Goal: Task Accomplishment & Management: Complete application form

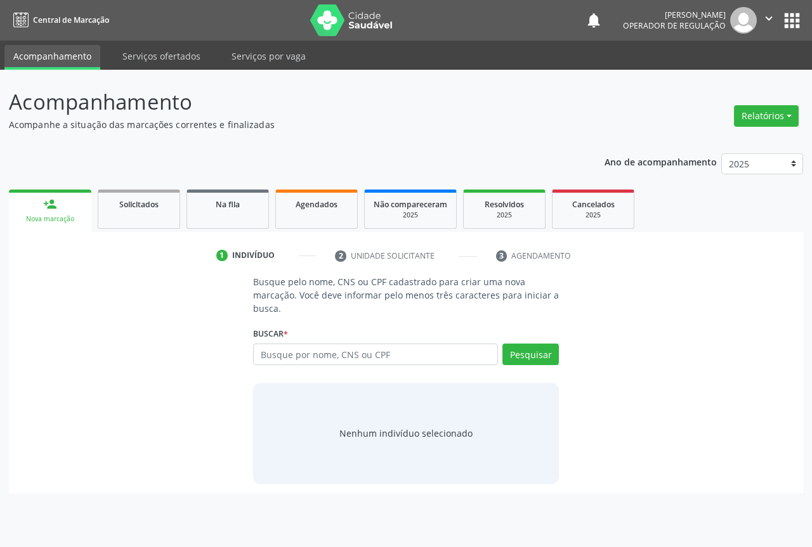
click at [280, 353] on input "text" at bounding box center [375, 355] width 245 height 22
click at [297, 352] on input "text" at bounding box center [375, 355] width 245 height 22
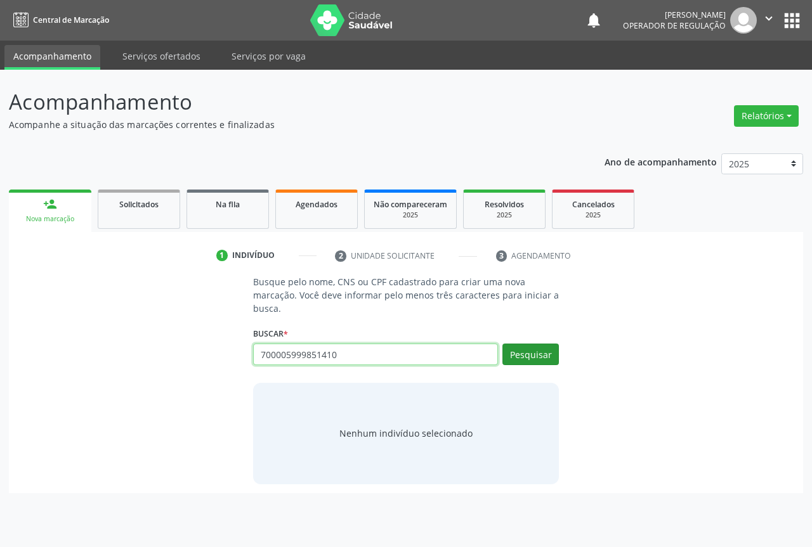
type input "700005999851410"
click at [558, 350] on button "Pesquisar" at bounding box center [530, 355] width 56 height 22
type input "700005999851410"
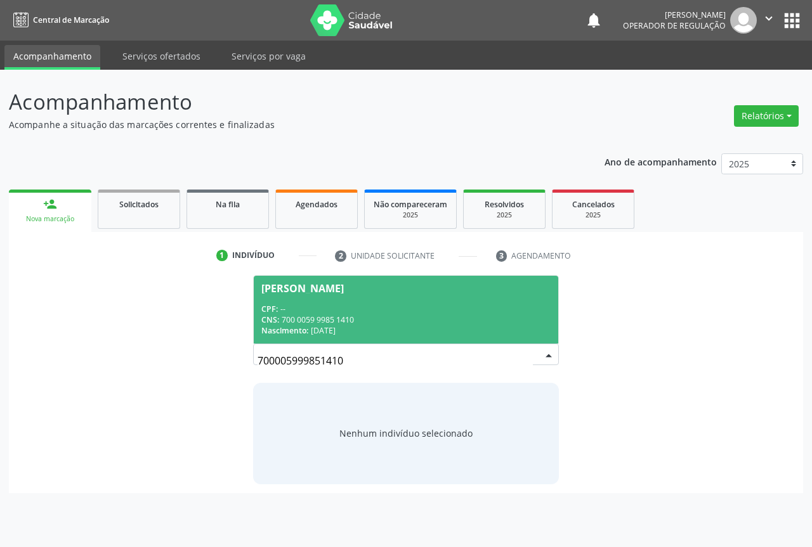
click at [492, 319] on div "CNS: 700 0059 9985 1410" at bounding box center [405, 319] width 289 height 11
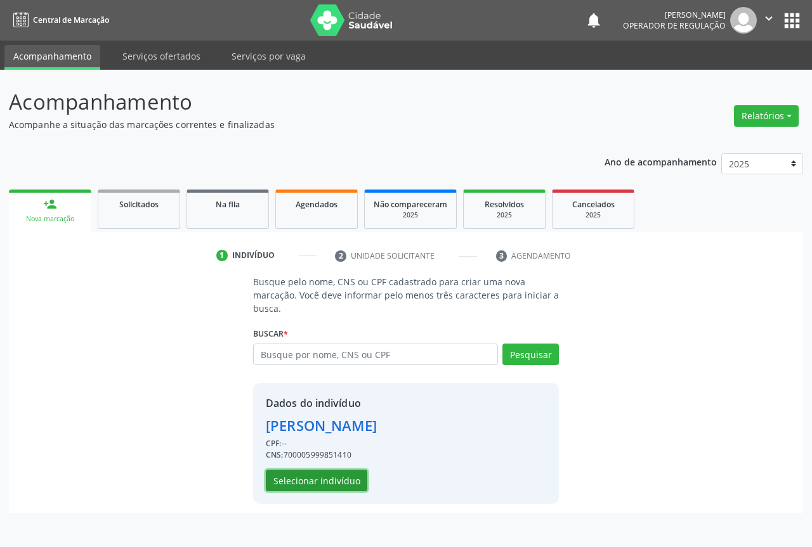
click at [349, 482] on button "Selecionar indivíduo" at bounding box center [316, 481] width 101 height 22
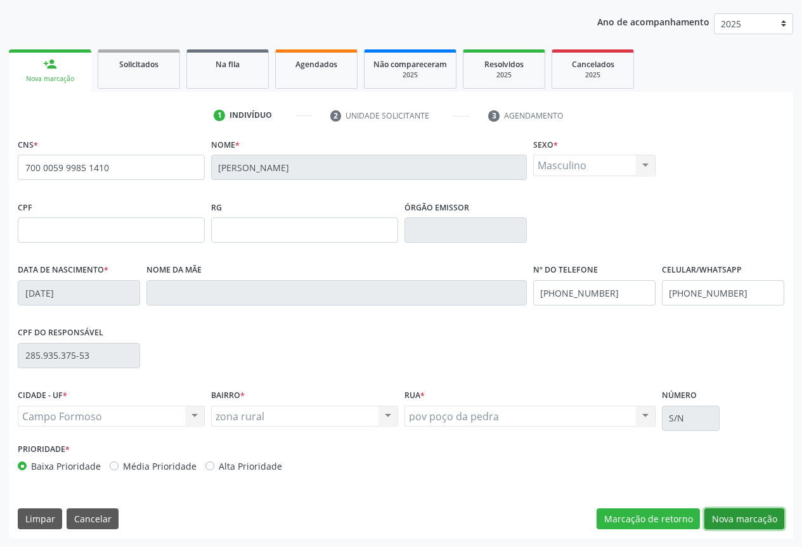
click at [728, 514] on button "Nova marcação" at bounding box center [744, 519] width 80 height 22
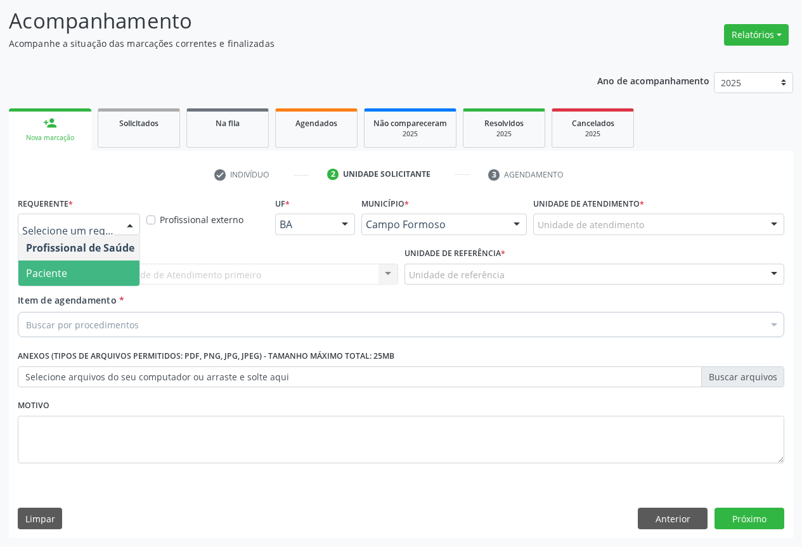
click at [82, 271] on span "Paciente" at bounding box center [80, 273] width 124 height 25
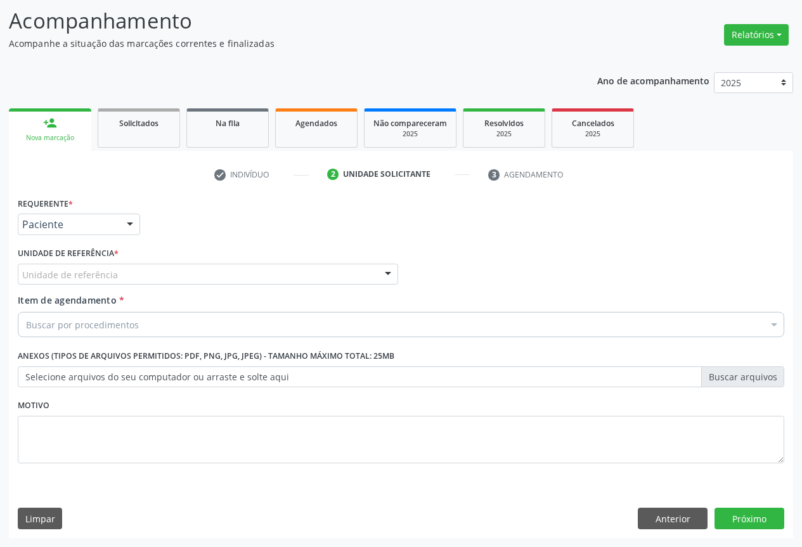
click at [141, 269] on div "Unidade de referência" at bounding box center [208, 275] width 380 height 22
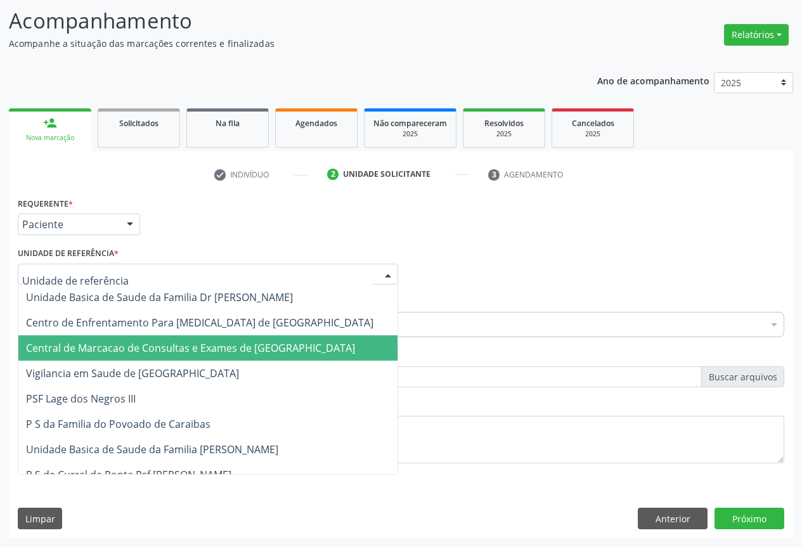
click at [148, 344] on span "Central de Marcacao de Consultas e Exames de [GEOGRAPHIC_DATA]" at bounding box center [190, 348] width 329 height 14
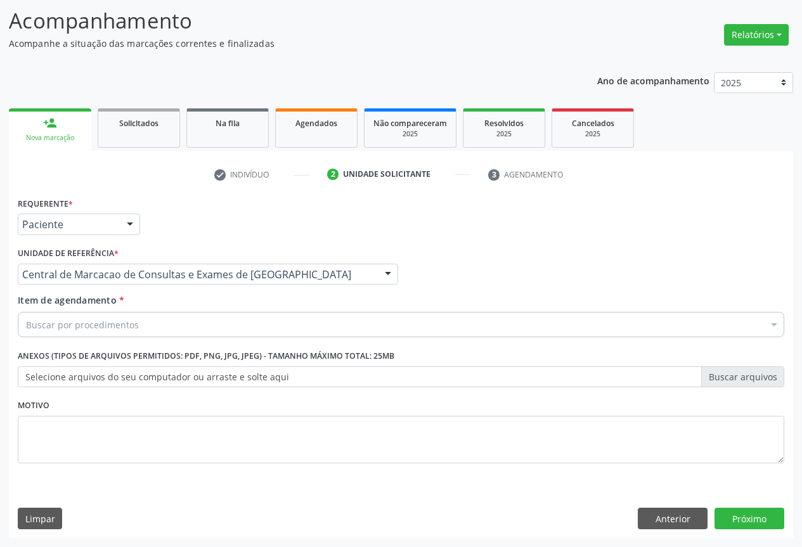
click at [139, 320] on div "Buscar por procedimentos" at bounding box center [401, 324] width 766 height 25
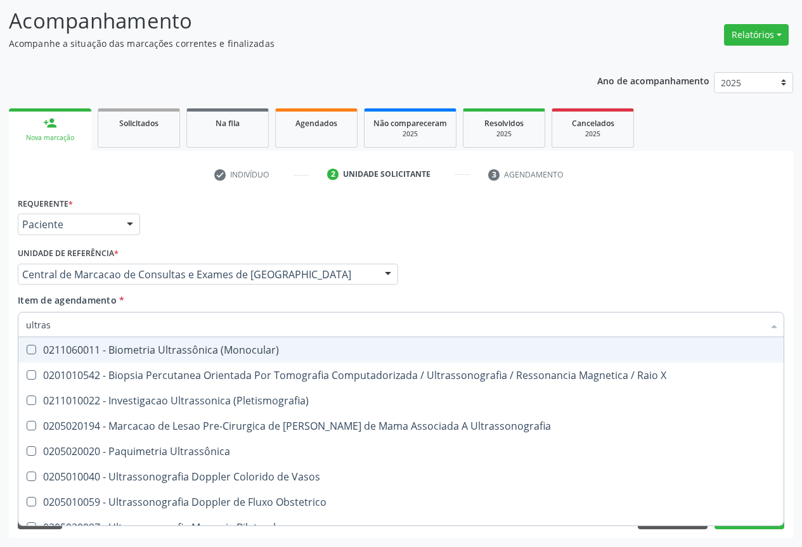
type input "ultrass"
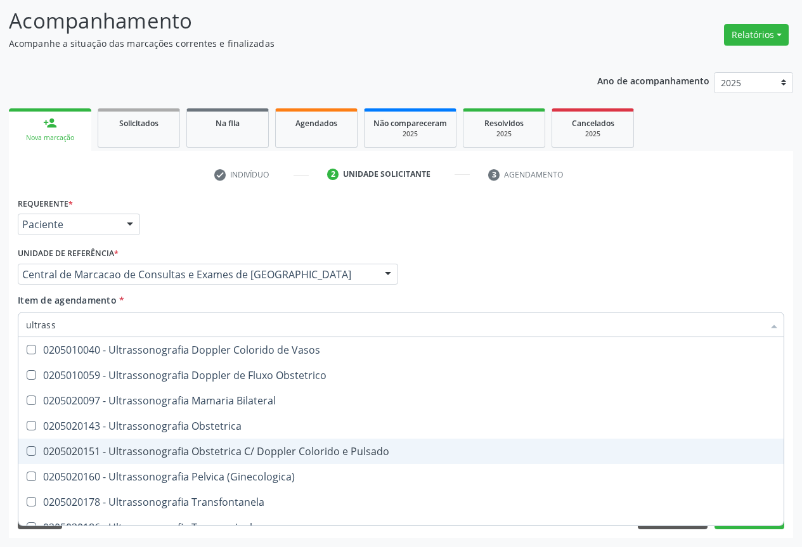
scroll to position [190, 0]
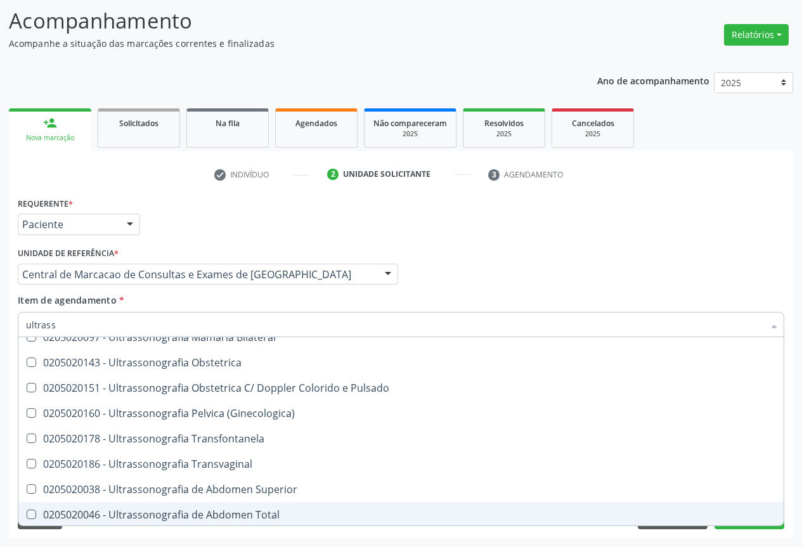
click at [245, 507] on span "0205020046 - Ultrassonografia de Abdomen Total" at bounding box center [400, 514] width 765 height 25
checkbox Total "true"
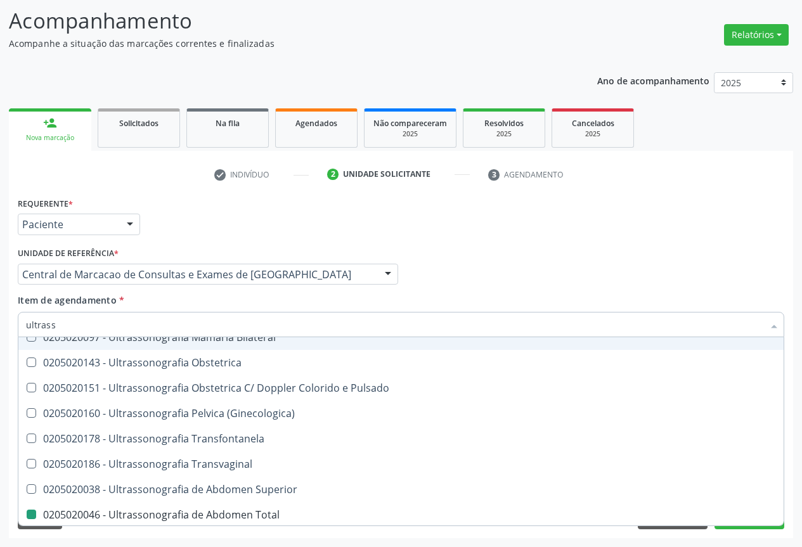
click at [602, 273] on div "Profissional Solicitante Por favor, selecione a Unidade de Atendimento primeiro…" at bounding box center [401, 268] width 773 height 49
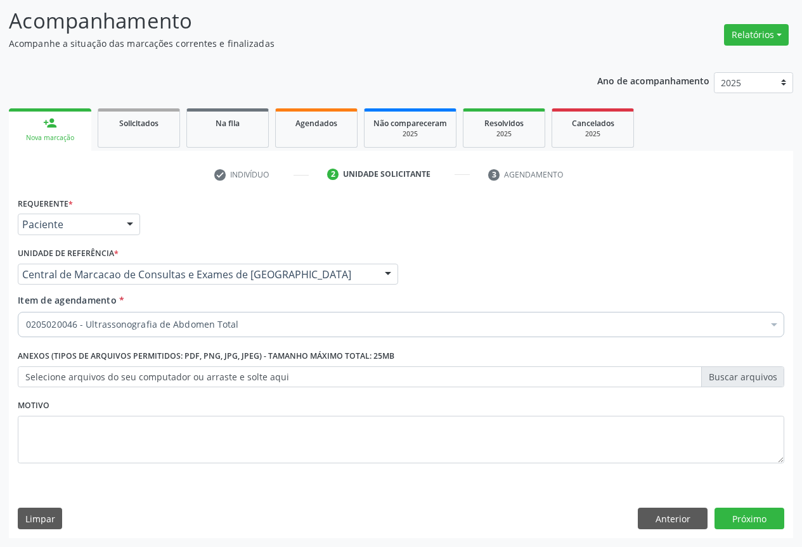
scroll to position [0, 0]
click at [737, 512] on button "Próximo" at bounding box center [750, 519] width 70 height 22
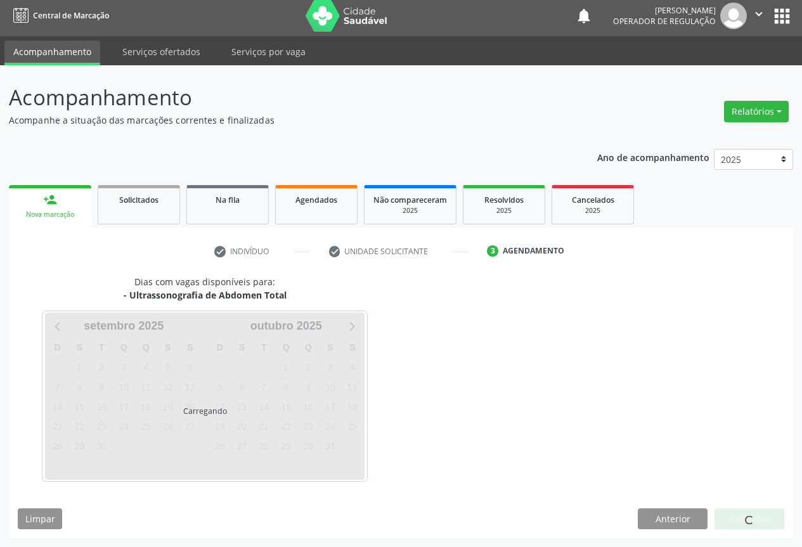
scroll to position [4, 0]
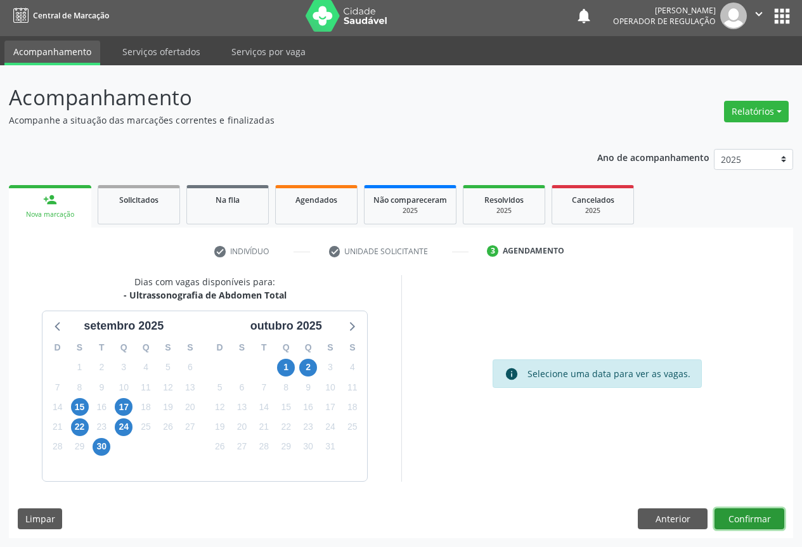
click at [732, 511] on button "Confirmar" at bounding box center [750, 519] width 70 height 22
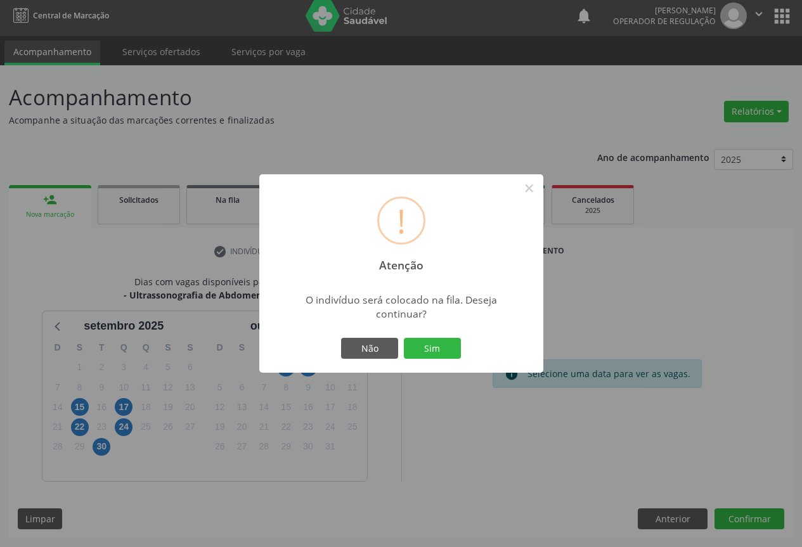
click at [404, 338] on button "Sim" at bounding box center [432, 349] width 57 height 22
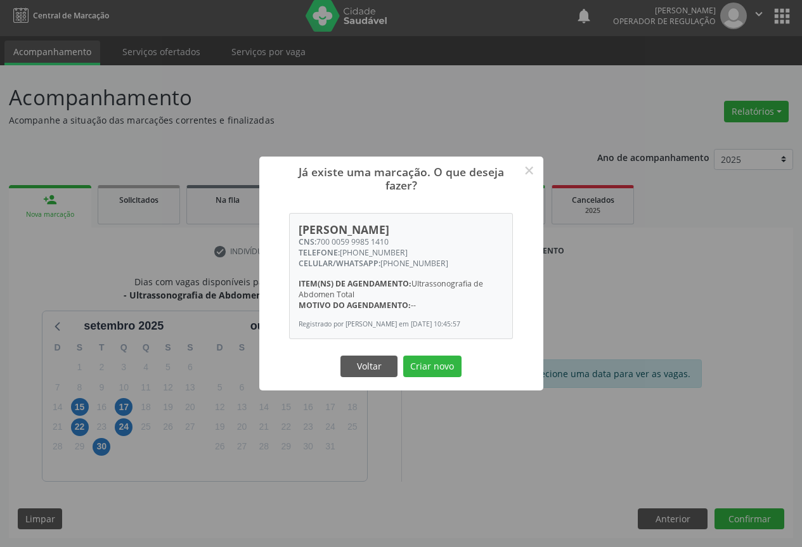
click at [403, 356] on button "Criar novo" at bounding box center [432, 367] width 58 height 22
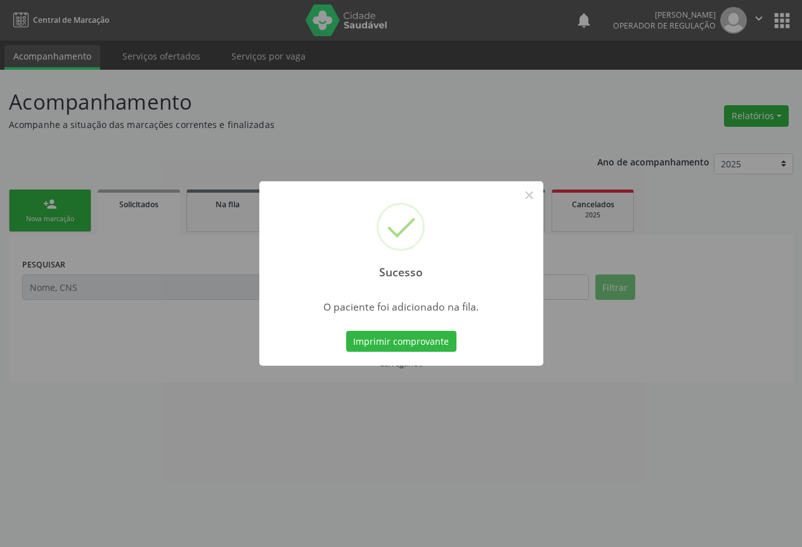
scroll to position [0, 0]
click at [351, 331] on button "Imprimir comprovante" at bounding box center [406, 342] width 110 height 22
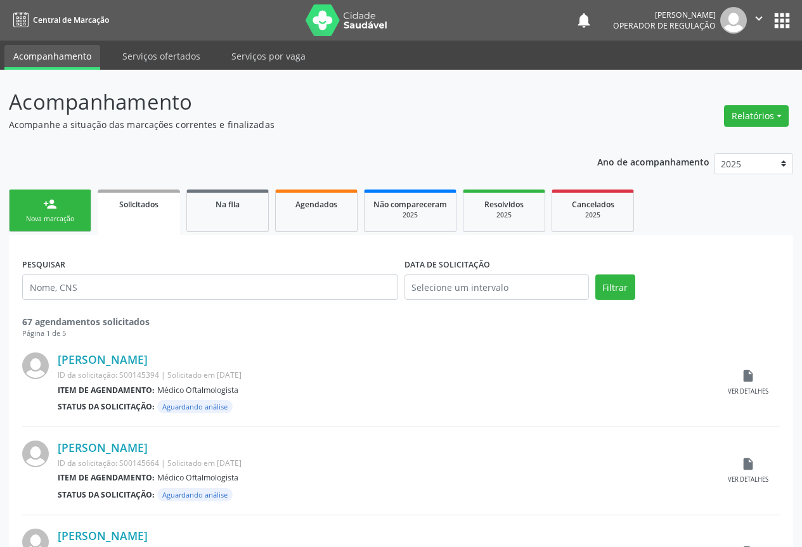
click at [42, 207] on link "person_add Nova marcação" at bounding box center [50, 211] width 82 height 42
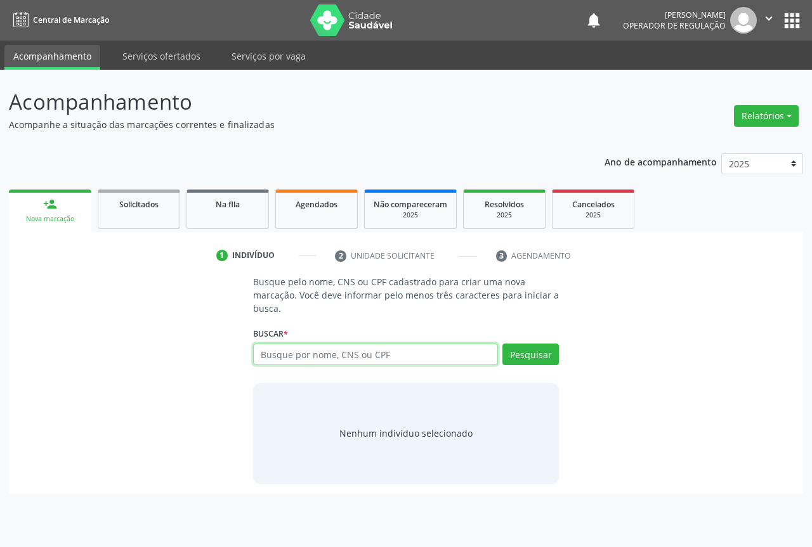
click at [275, 351] on input "text" at bounding box center [375, 355] width 245 height 22
click at [273, 357] on input "text" at bounding box center [375, 355] width 245 height 22
type input "706302759667171"
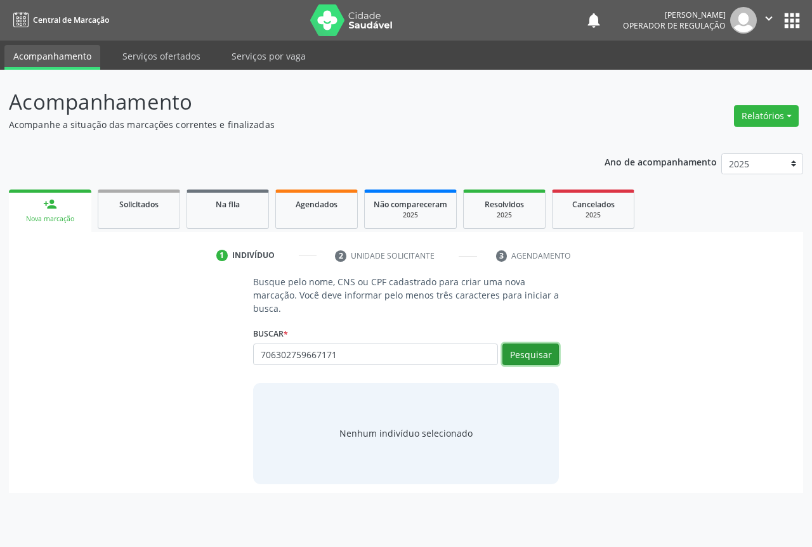
click at [510, 349] on button "Pesquisar" at bounding box center [530, 355] width 56 height 22
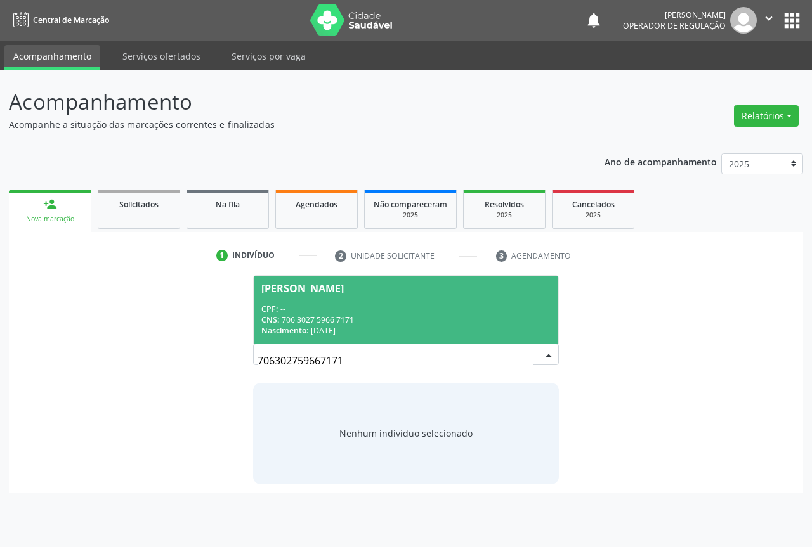
click at [417, 321] on div "CNS: 706 3027 5966 7171" at bounding box center [405, 319] width 289 height 11
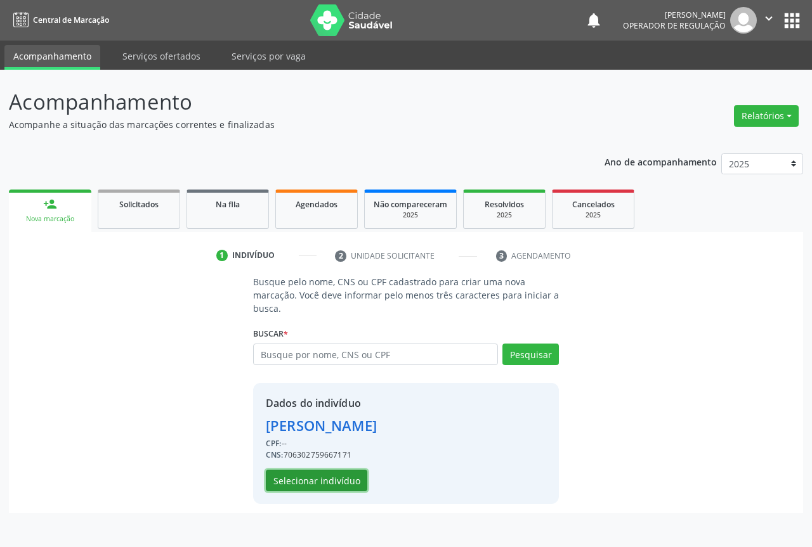
click at [285, 484] on button "Selecionar indivíduo" at bounding box center [316, 481] width 101 height 22
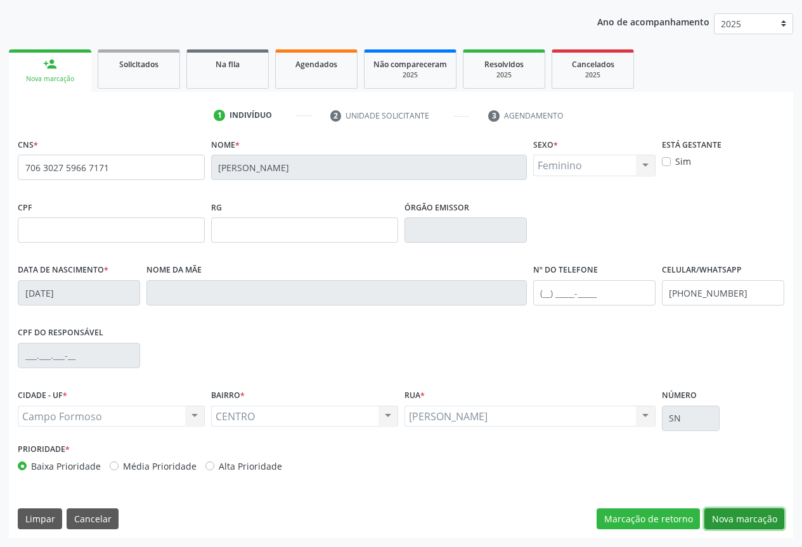
click at [744, 517] on button "Nova marcação" at bounding box center [744, 519] width 80 height 22
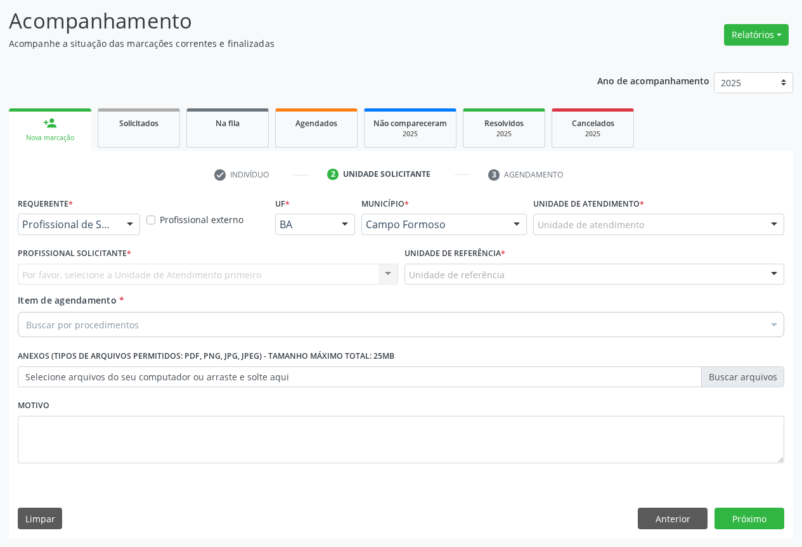
scroll to position [81, 0]
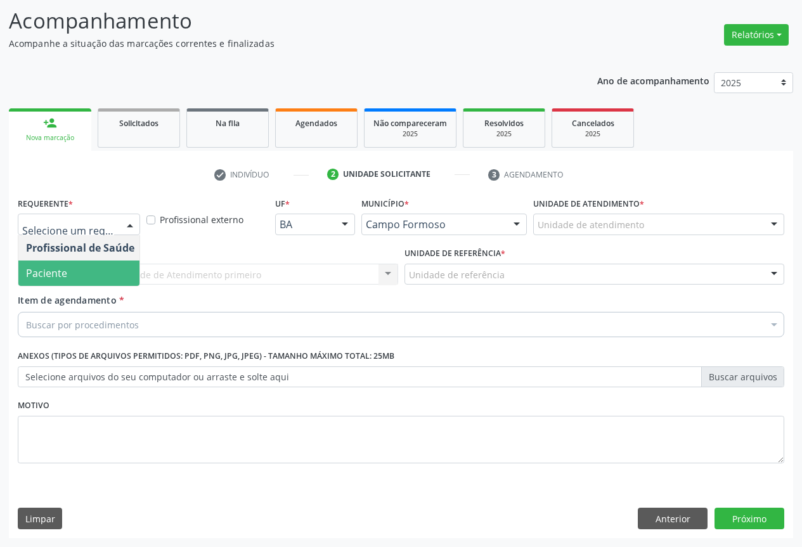
click at [51, 268] on span "Paciente" at bounding box center [46, 273] width 41 height 14
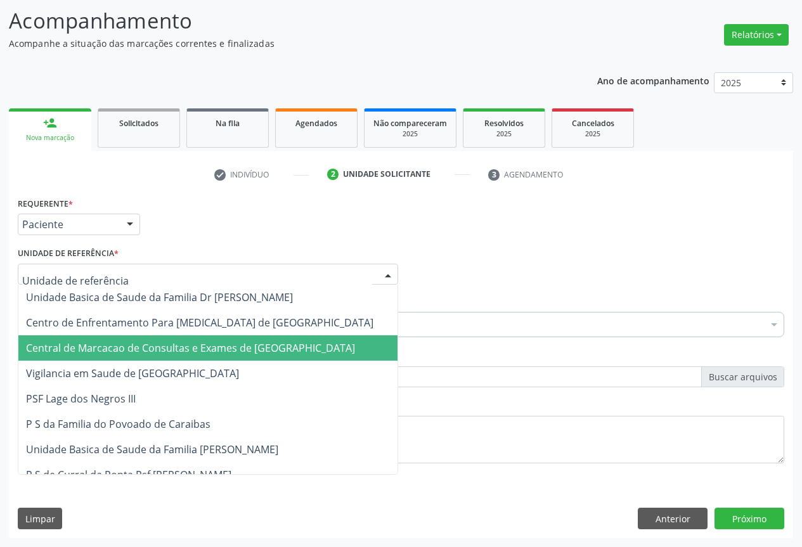
click at [94, 341] on span "Central de Marcacao de Consultas e Exames de [GEOGRAPHIC_DATA]" at bounding box center [190, 348] width 329 height 14
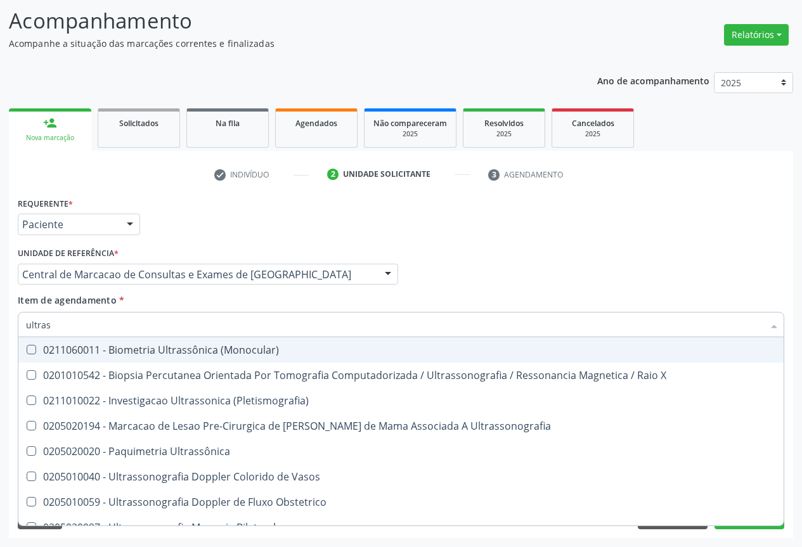
type input "ultrass"
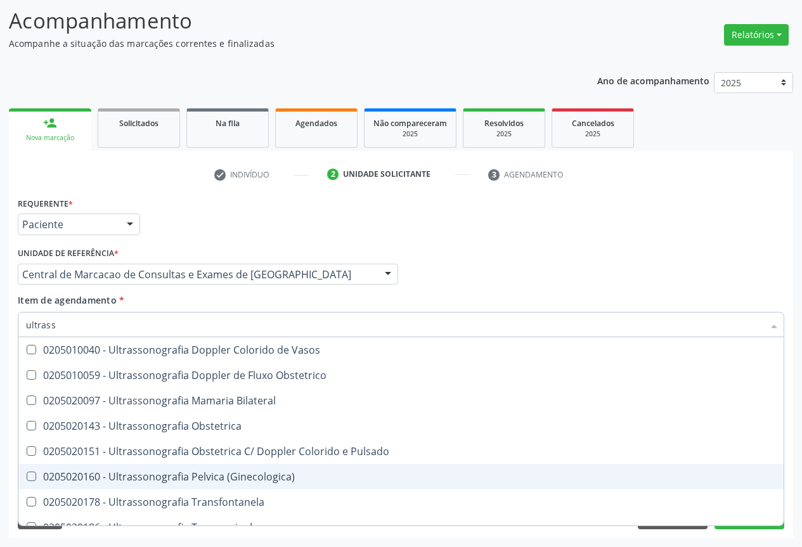
scroll to position [190, 0]
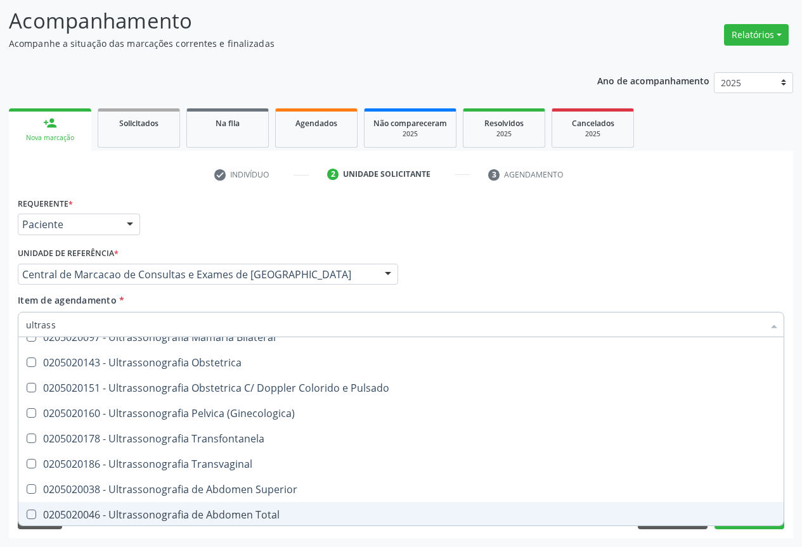
click at [262, 505] on span "0205020046 - Ultrassonografia de Abdomen Total" at bounding box center [400, 514] width 765 height 25
checkbox Total "true"
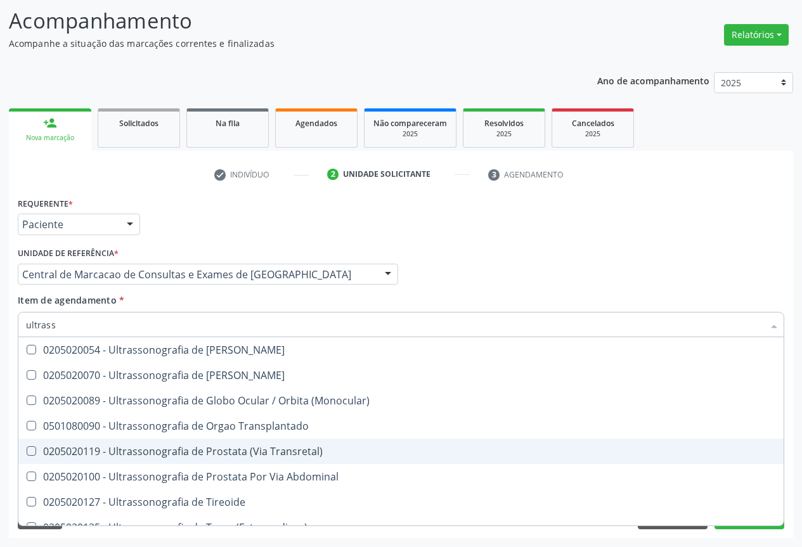
scroll to position [395, 0]
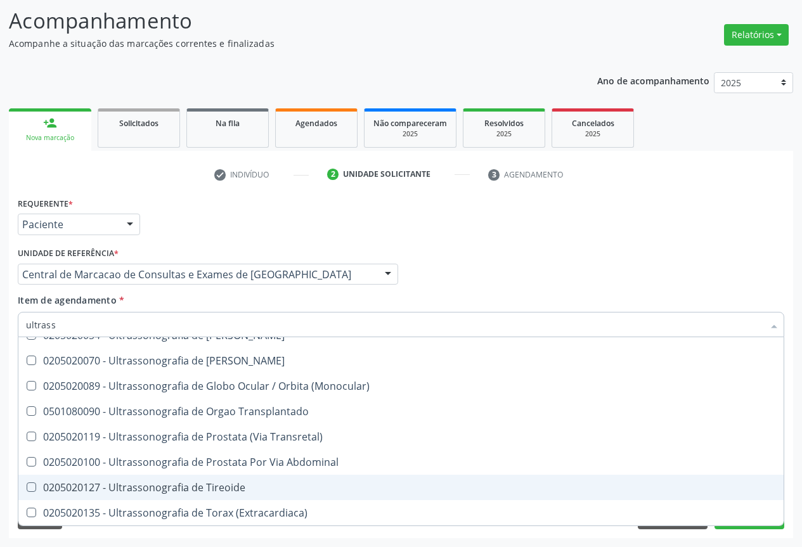
click at [245, 483] on div "0205020127 - Ultrassonografia de Tireoide" at bounding box center [401, 487] width 750 height 10
checkbox Tireoide "true"
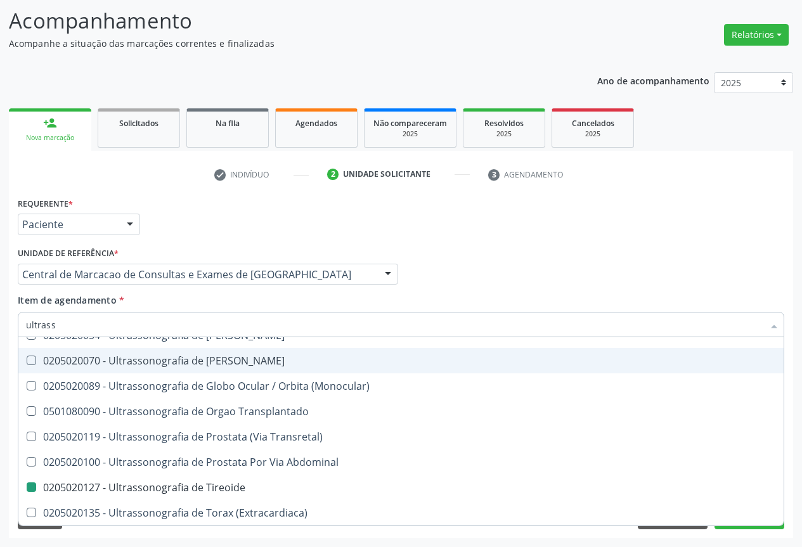
click at [563, 291] on div "Profissional Solicitante Por favor, selecione a Unidade de Atendimento primeiro…" at bounding box center [401, 268] width 773 height 49
checkbox X "true"
checkbox \(Pletismografia\) "true"
checkbox Total "false"
checkbox Tireoide "false"
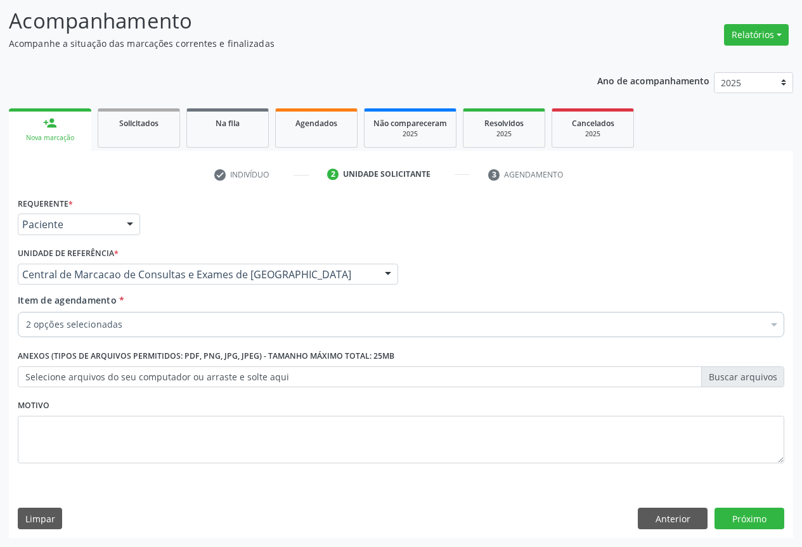
scroll to position [0, 0]
click at [727, 509] on button "Próximo" at bounding box center [750, 519] width 70 height 22
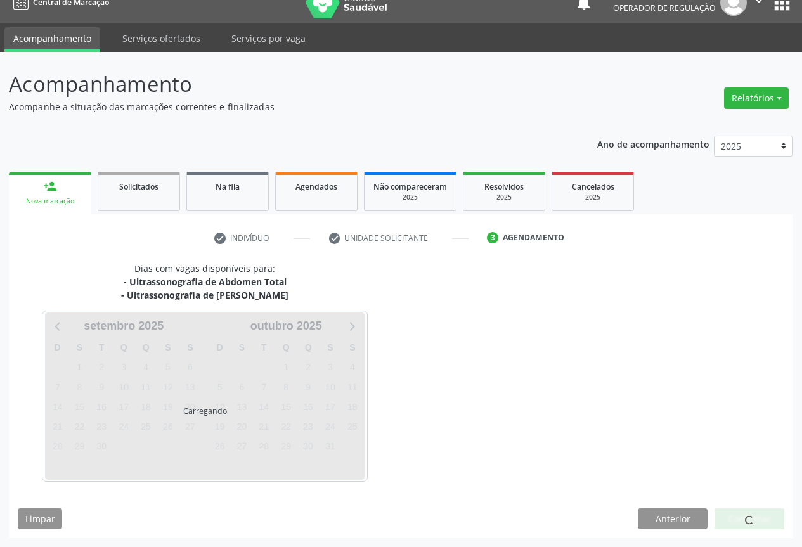
scroll to position [18, 0]
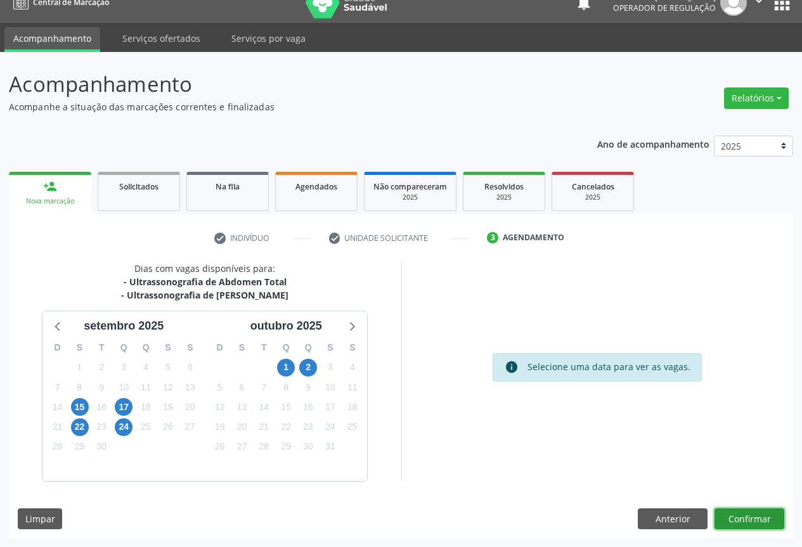
click at [724, 510] on button "Confirmar" at bounding box center [750, 519] width 70 height 22
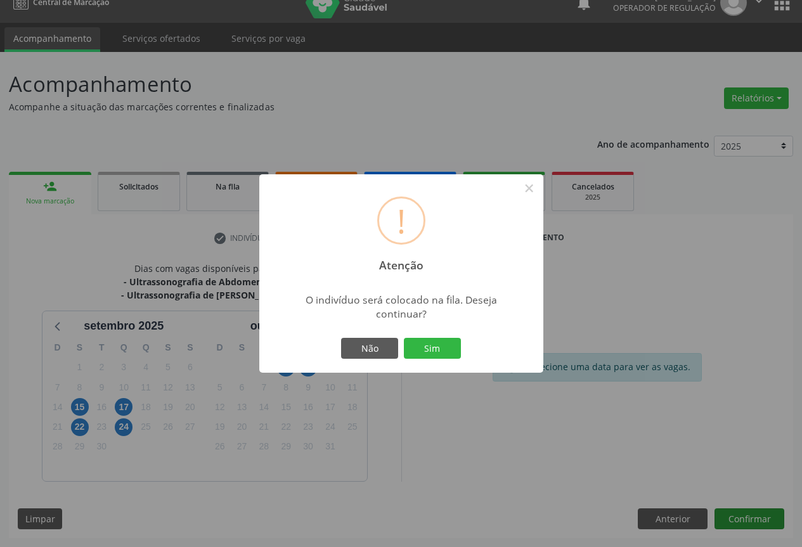
click at [404, 338] on button "Sim" at bounding box center [432, 349] width 57 height 22
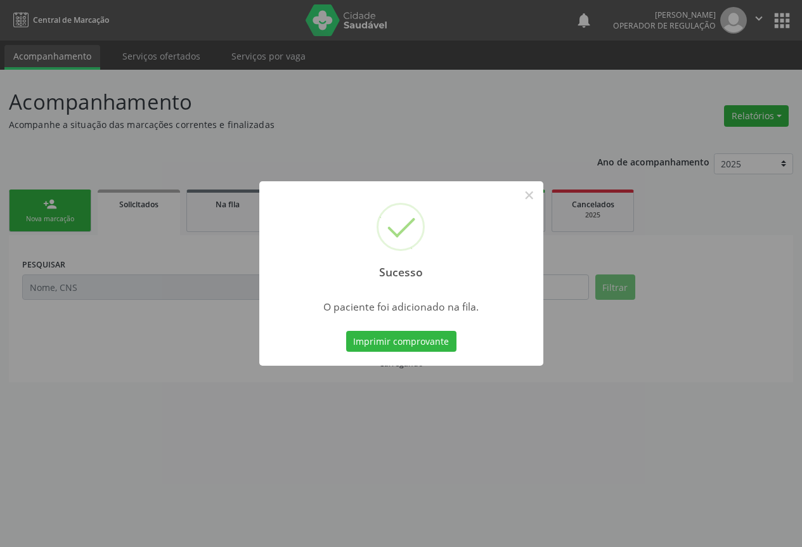
scroll to position [0, 0]
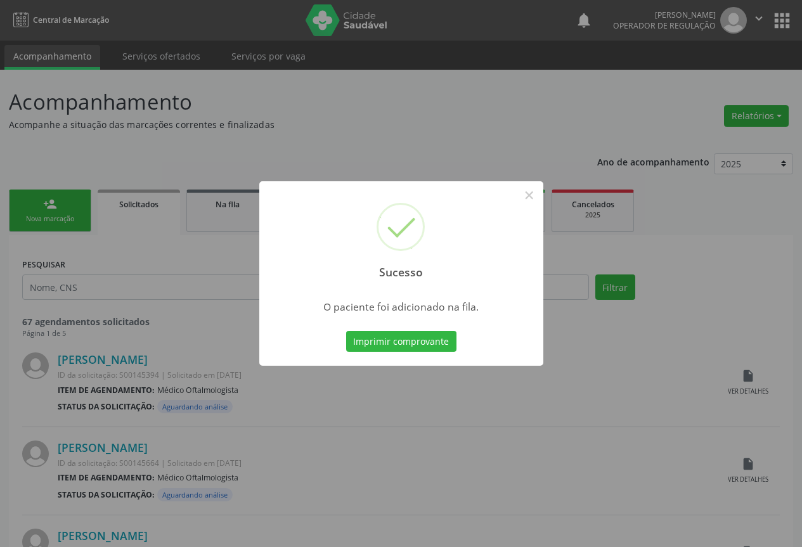
click at [346, 331] on button "Imprimir comprovante" at bounding box center [401, 342] width 110 height 22
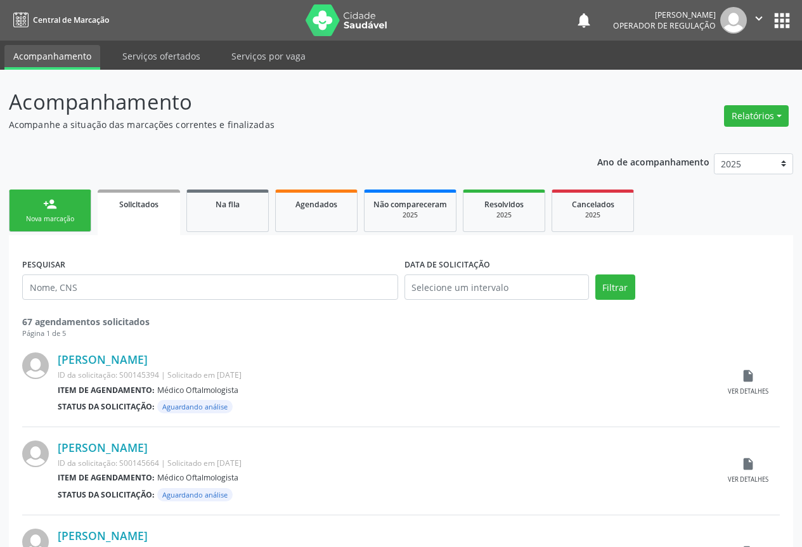
click at [59, 202] on link "person_add Nova marcação" at bounding box center [50, 211] width 82 height 42
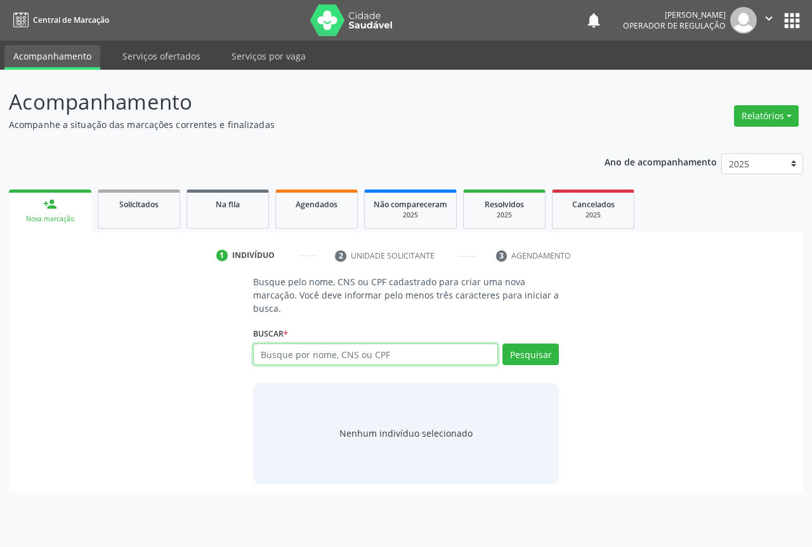
click at [271, 364] on input "text" at bounding box center [375, 355] width 245 height 22
click at [276, 351] on input "text" at bounding box center [375, 355] width 245 height 22
type input "700607481360560"
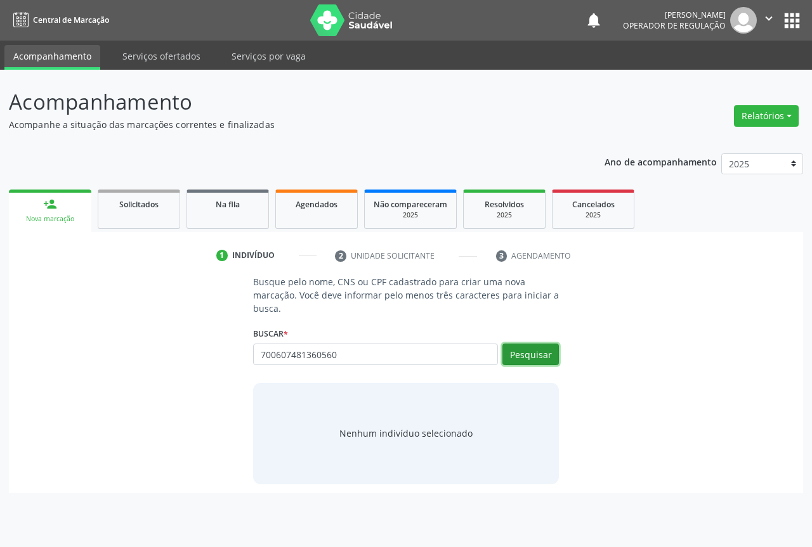
click at [535, 357] on button "Pesquisar" at bounding box center [530, 355] width 56 height 22
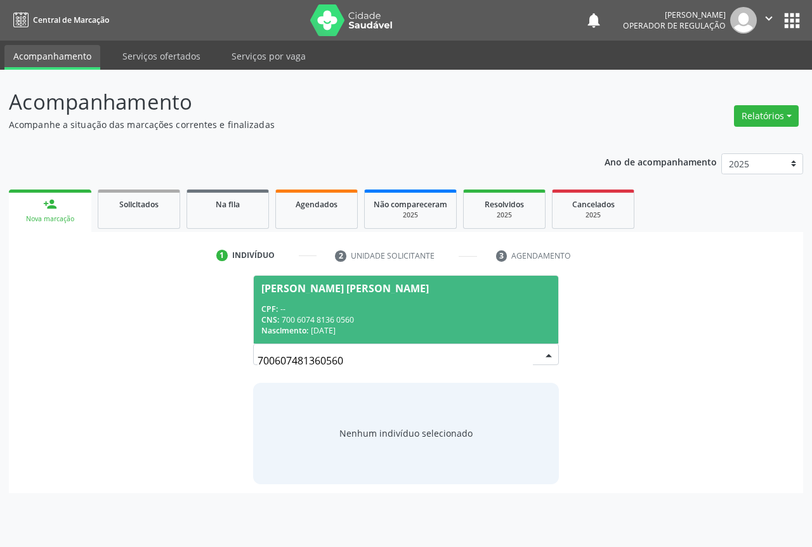
click at [351, 316] on div "CNS: 700 6074 8136 0560" at bounding box center [405, 319] width 289 height 11
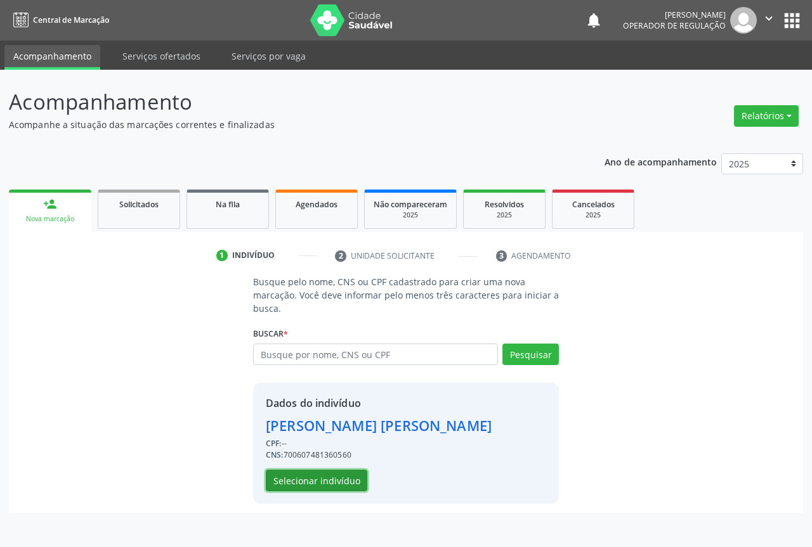
click at [313, 476] on button "Selecionar indivíduo" at bounding box center [316, 481] width 101 height 22
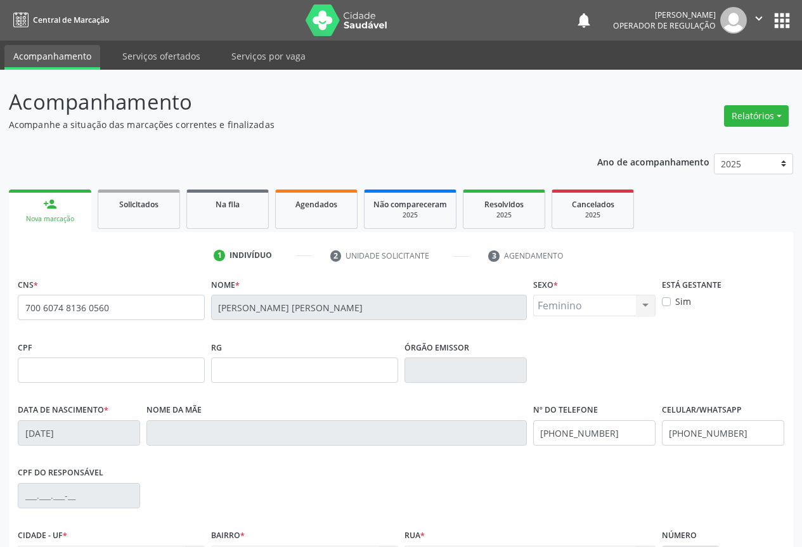
scroll to position [140, 0]
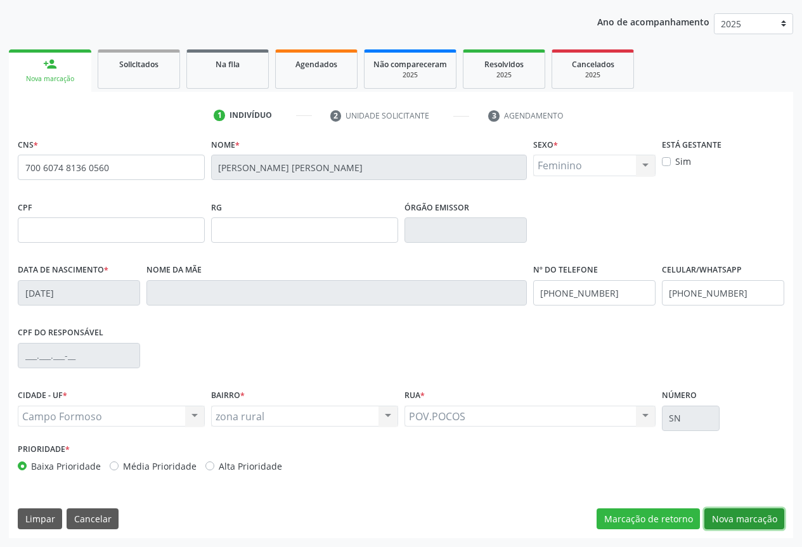
click at [725, 515] on button "Nova marcação" at bounding box center [744, 519] width 80 height 22
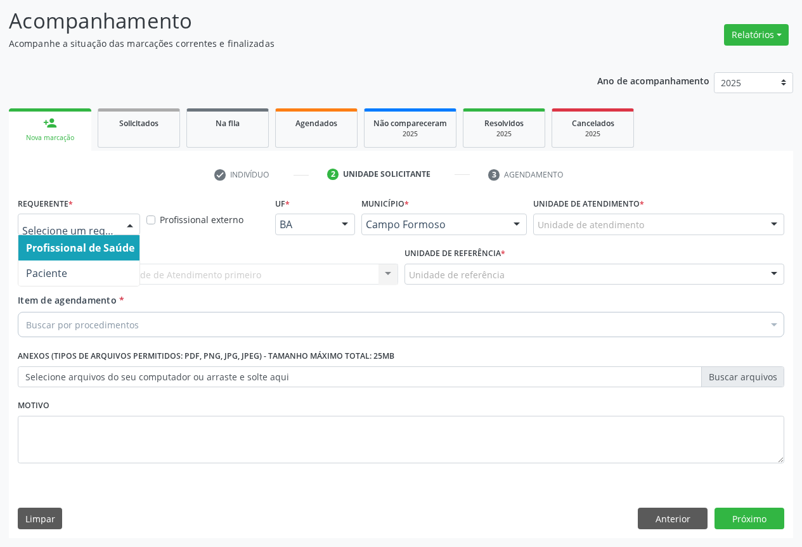
drag, startPoint x: 101, startPoint y: 224, endPoint x: 64, endPoint y: 283, distance: 69.0
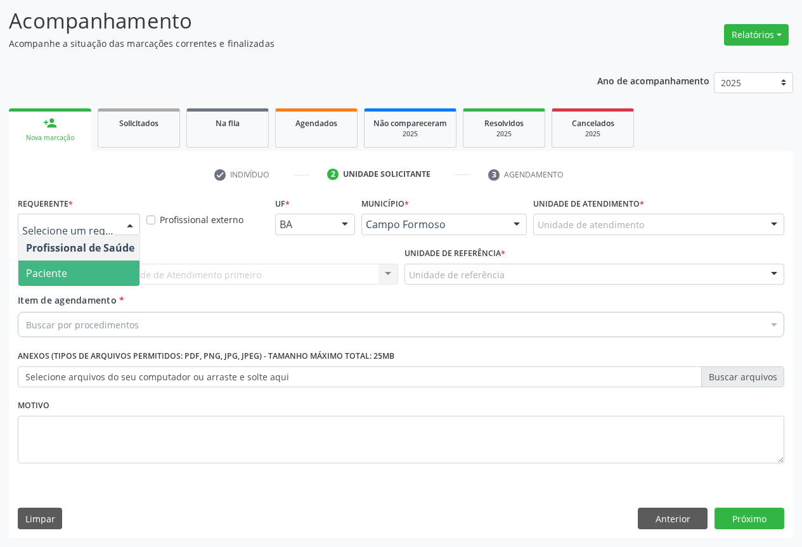
click at [63, 271] on span "Paciente" at bounding box center [46, 273] width 41 height 14
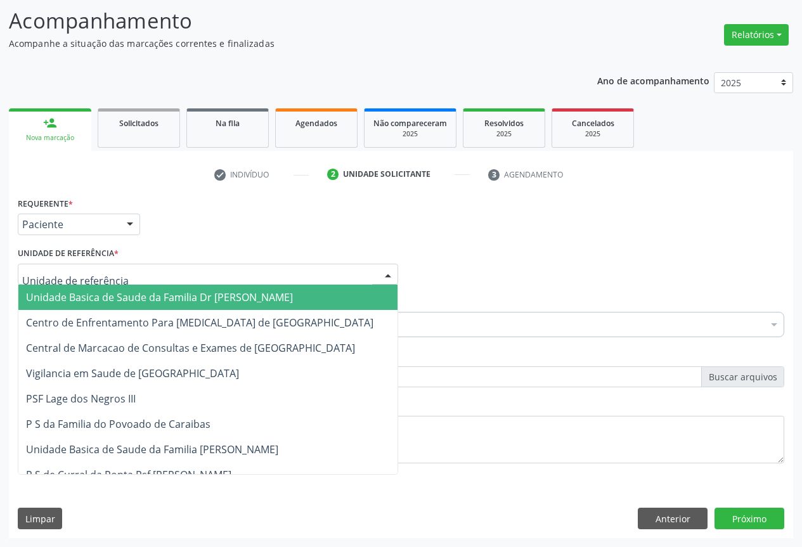
click at [108, 266] on div at bounding box center [208, 275] width 380 height 22
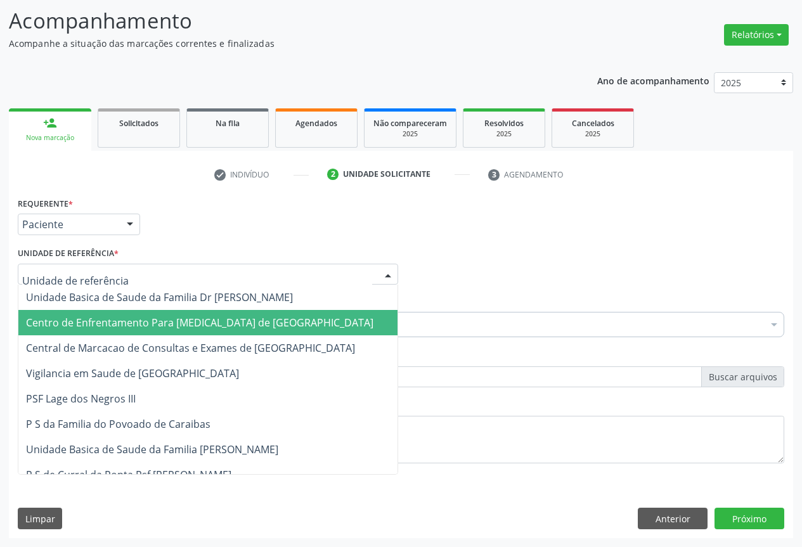
click at [117, 333] on span "Centro de Enfrentamento Para [MEDICAL_DATA] de [GEOGRAPHIC_DATA]" at bounding box center [207, 322] width 379 height 25
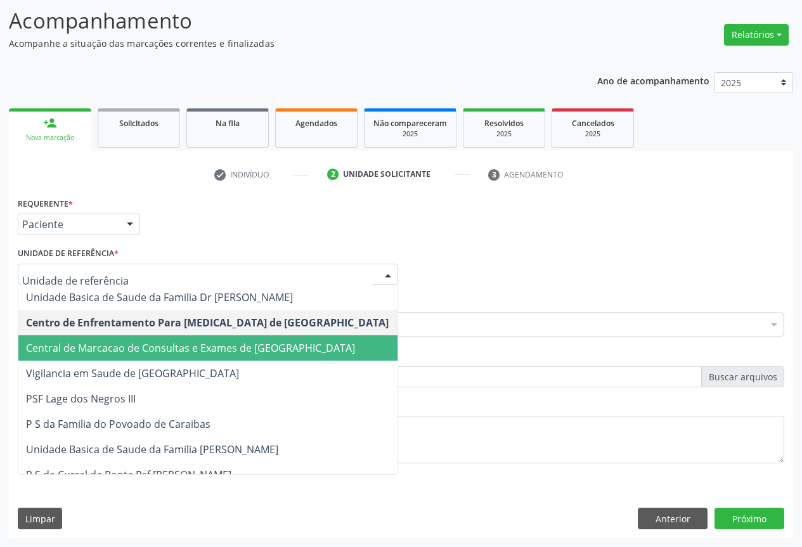
click at [127, 354] on span "Central de Marcacao de Consultas e Exames de [GEOGRAPHIC_DATA]" at bounding box center [190, 348] width 329 height 14
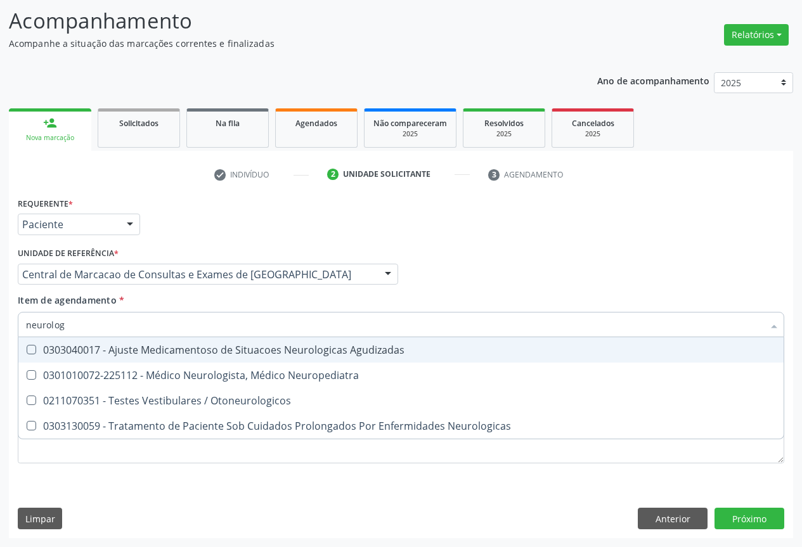
type input "neurologi"
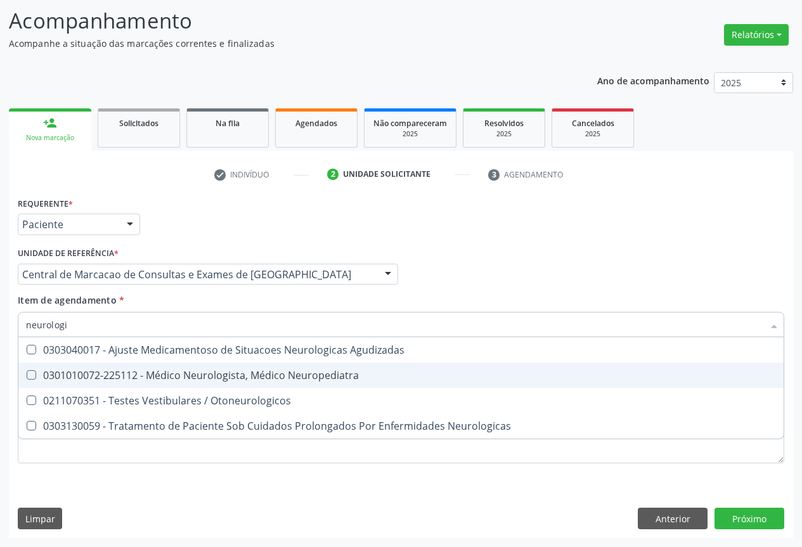
click at [180, 386] on span "0301010072-225112 - Médico Neurologista, Médico Neuropediatra" at bounding box center [400, 375] width 765 height 25
checkbox Neuropediatra "true"
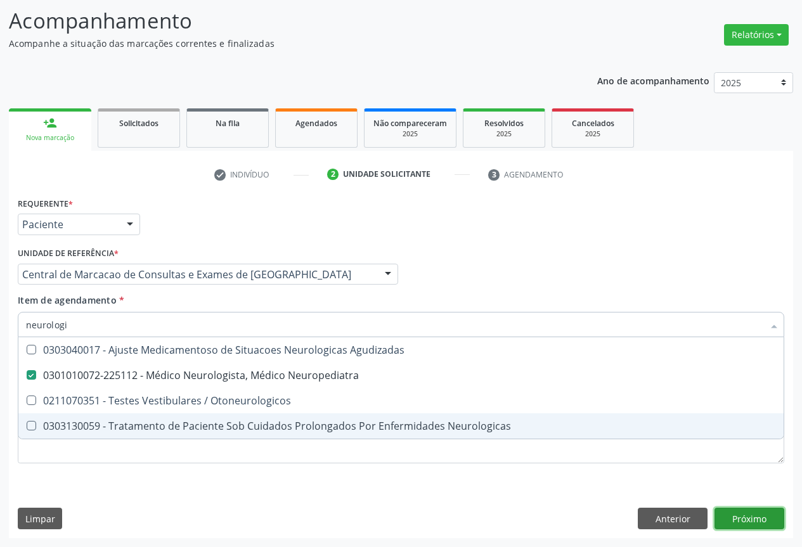
click at [751, 519] on div "Requerente * Paciente Profissional de Saúde Paciente Nenhum resultado encontrad…" at bounding box center [401, 366] width 784 height 344
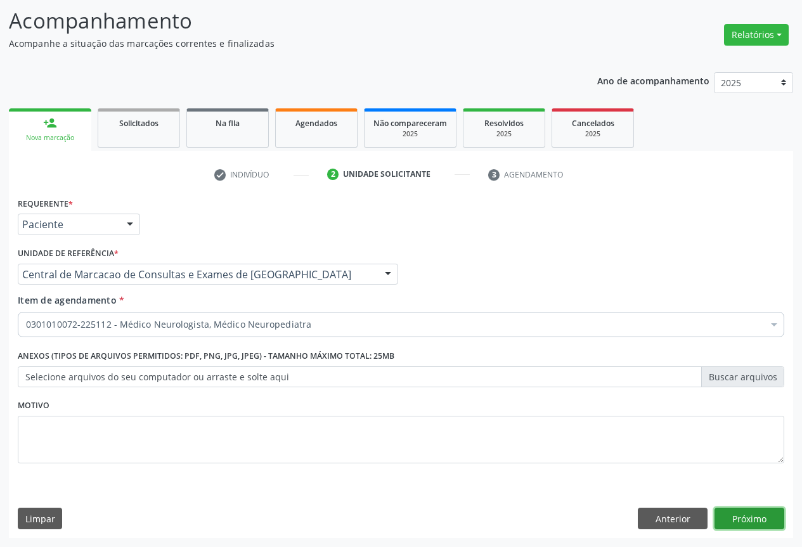
click at [751, 519] on button "Próximo" at bounding box center [750, 519] width 70 height 22
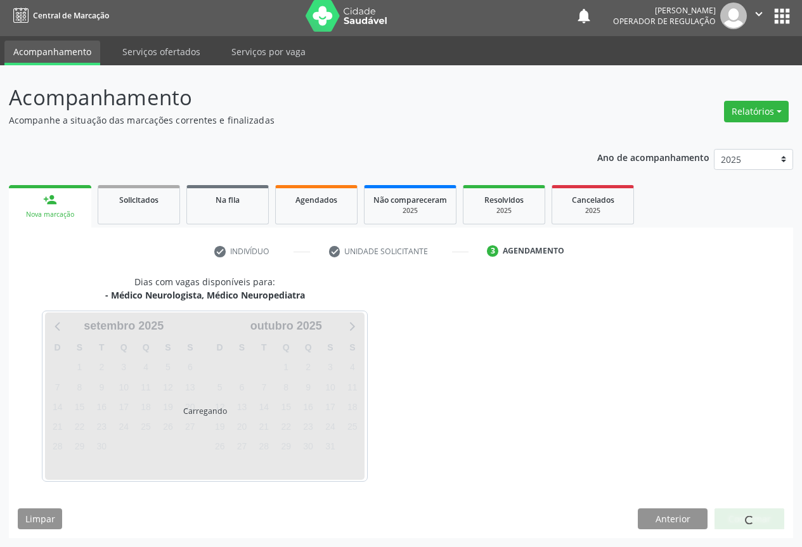
scroll to position [4, 0]
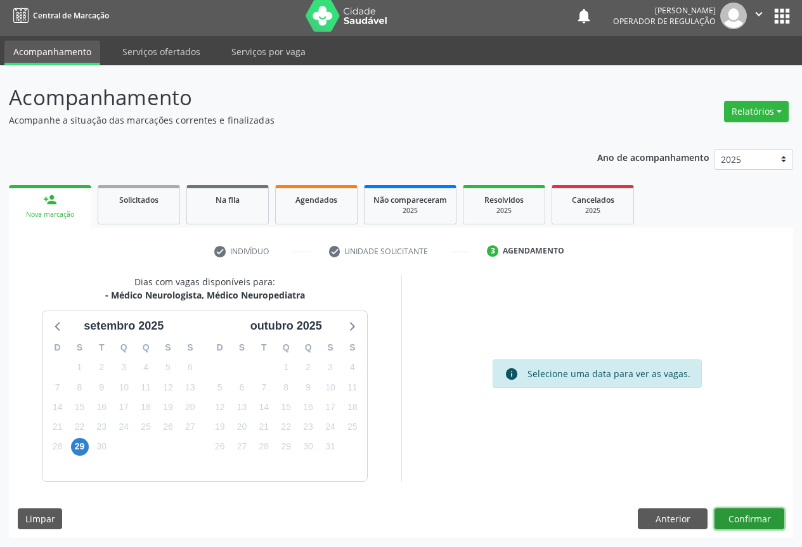
click at [751, 518] on button "Confirmar" at bounding box center [750, 519] width 70 height 22
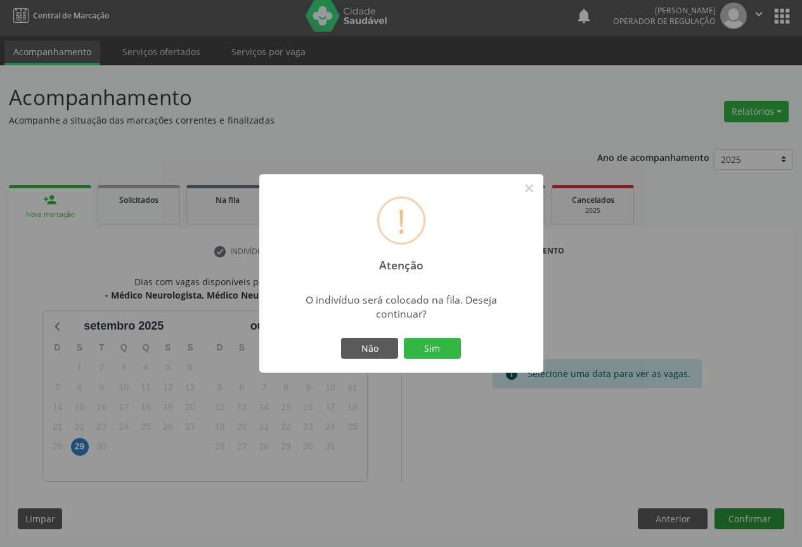
click at [404, 338] on button "Sim" at bounding box center [432, 349] width 57 height 22
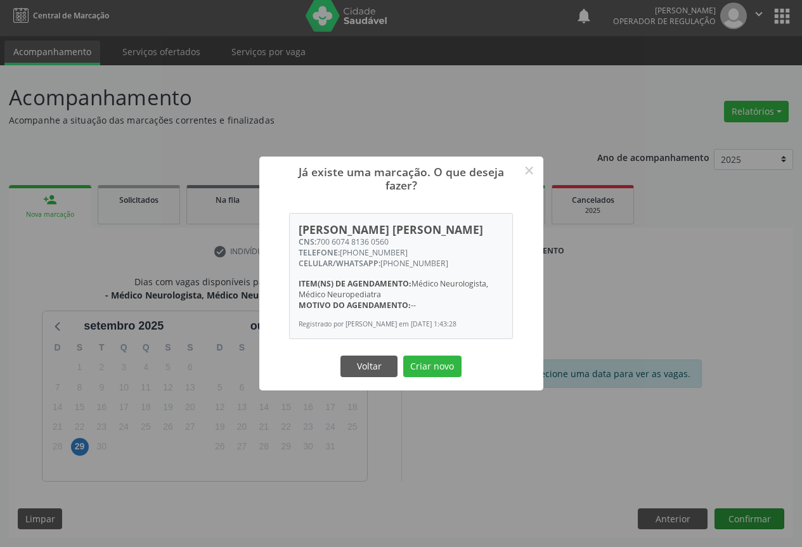
click at [403, 356] on button "Criar novo" at bounding box center [432, 367] width 58 height 22
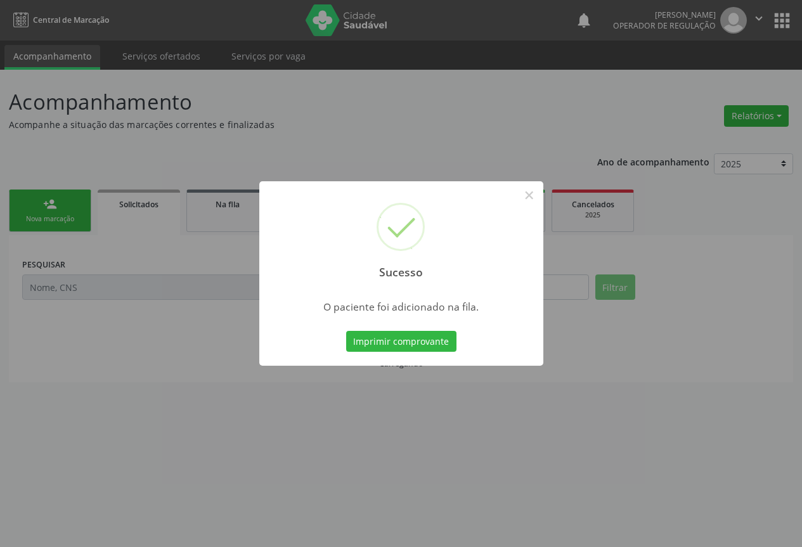
scroll to position [0, 0]
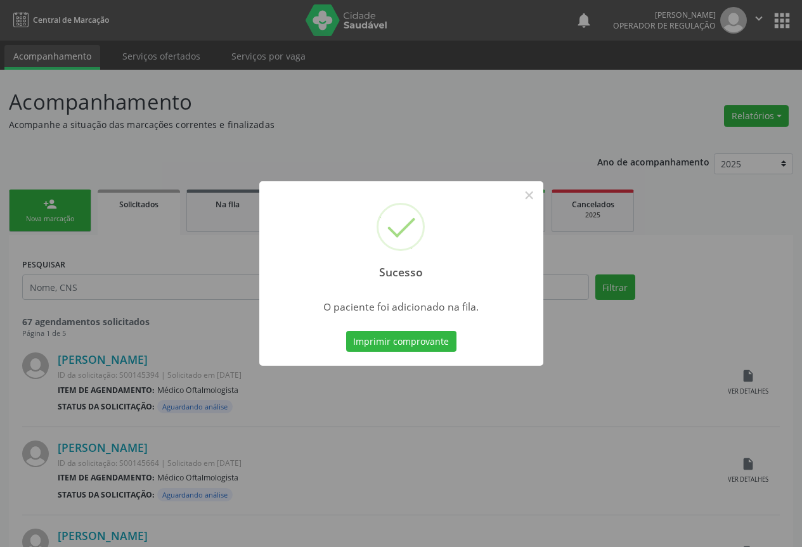
click at [346, 331] on button "Imprimir comprovante" at bounding box center [401, 342] width 110 height 22
